Goal: Check status: Check status

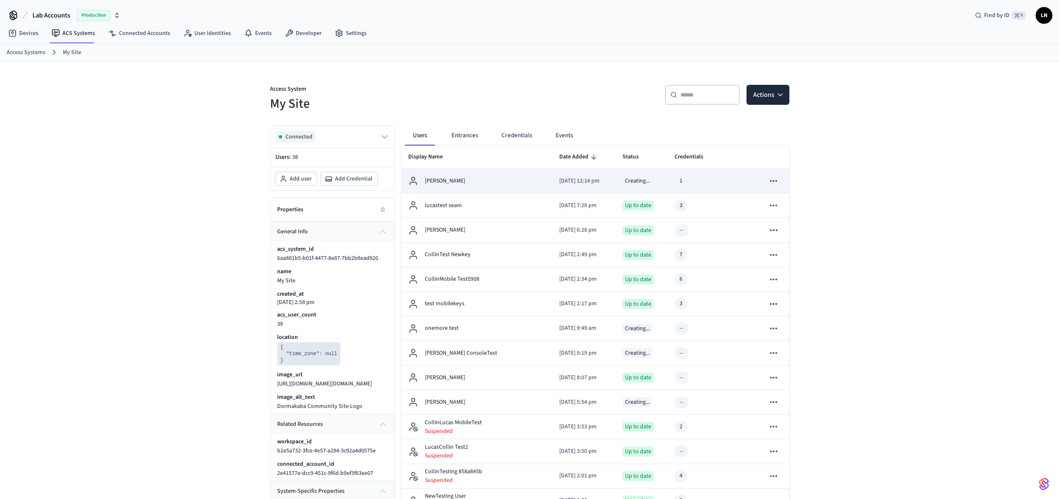
click at [490, 192] on td "[PERSON_NAME]" at bounding box center [477, 181] width 151 height 25
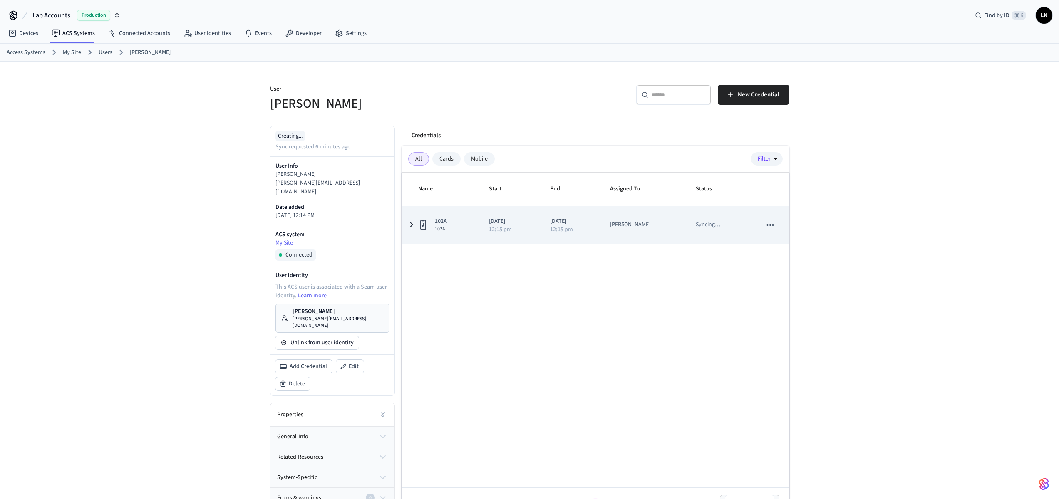
click at [445, 229] on span "102A" at bounding box center [441, 229] width 12 height 7
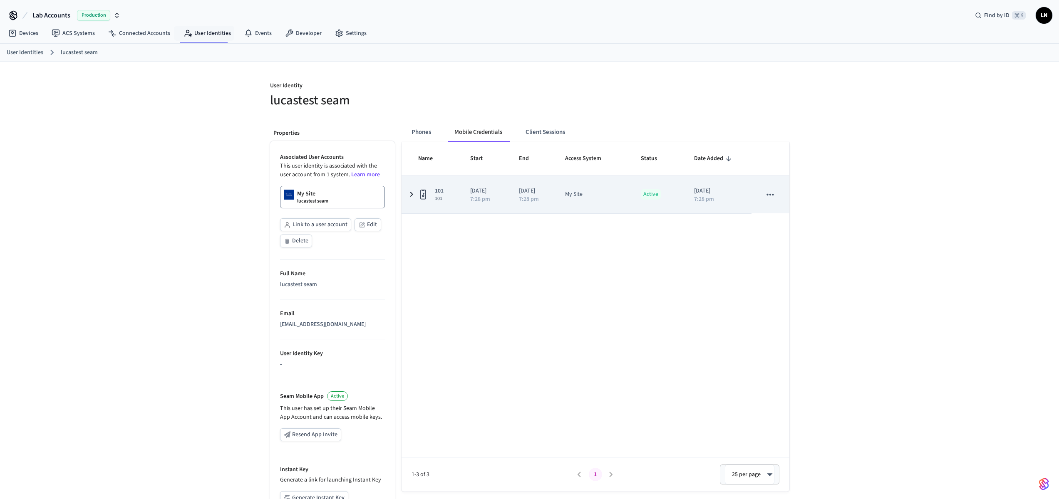
click at [501, 208] on td "2025/09/09 7:28 pm" at bounding box center [484, 194] width 49 height 37
